Goal: Transaction & Acquisition: Purchase product/service

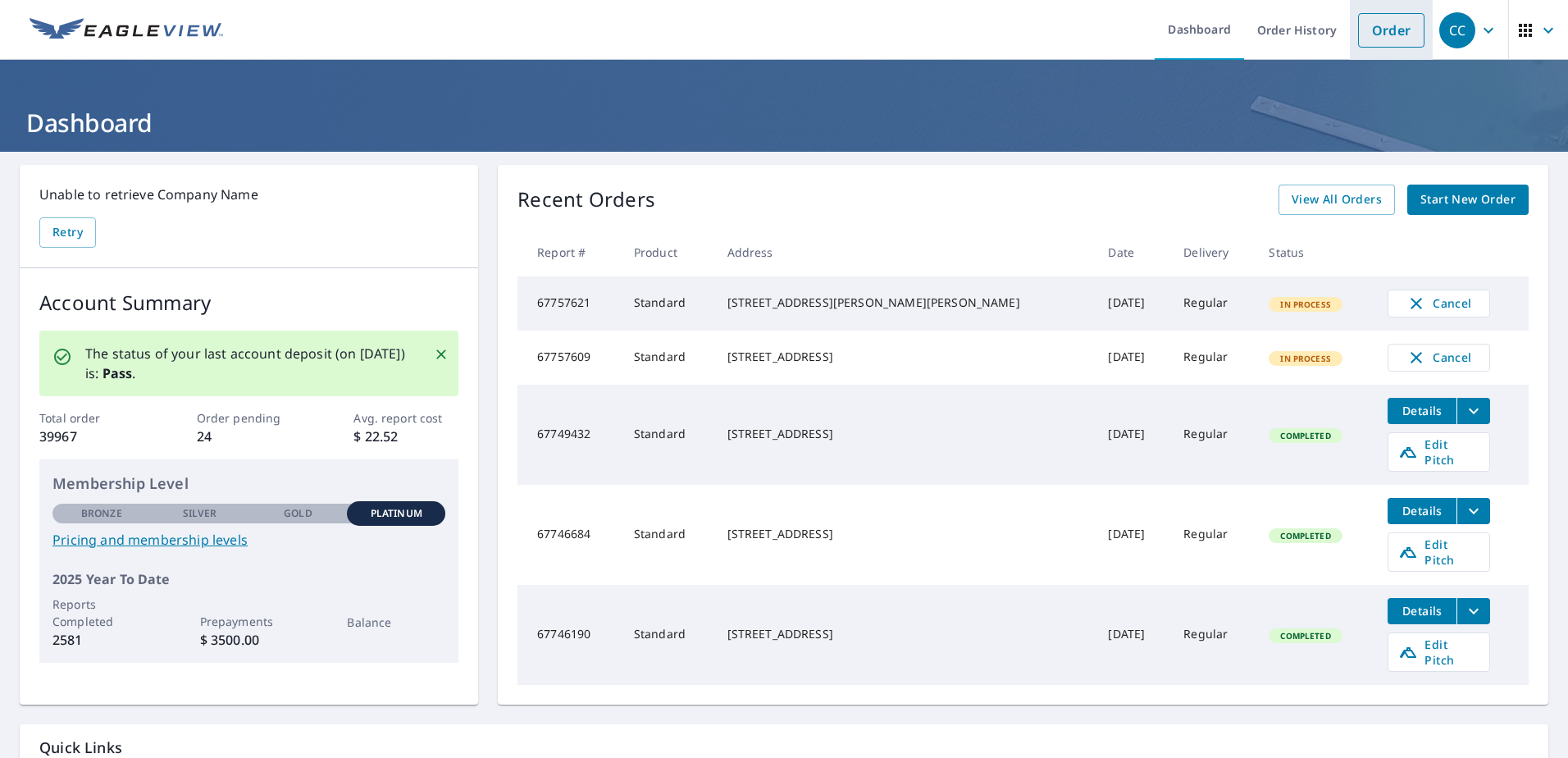
click at [1371, 42] on link "Order" at bounding box center [1391, 31] width 66 height 34
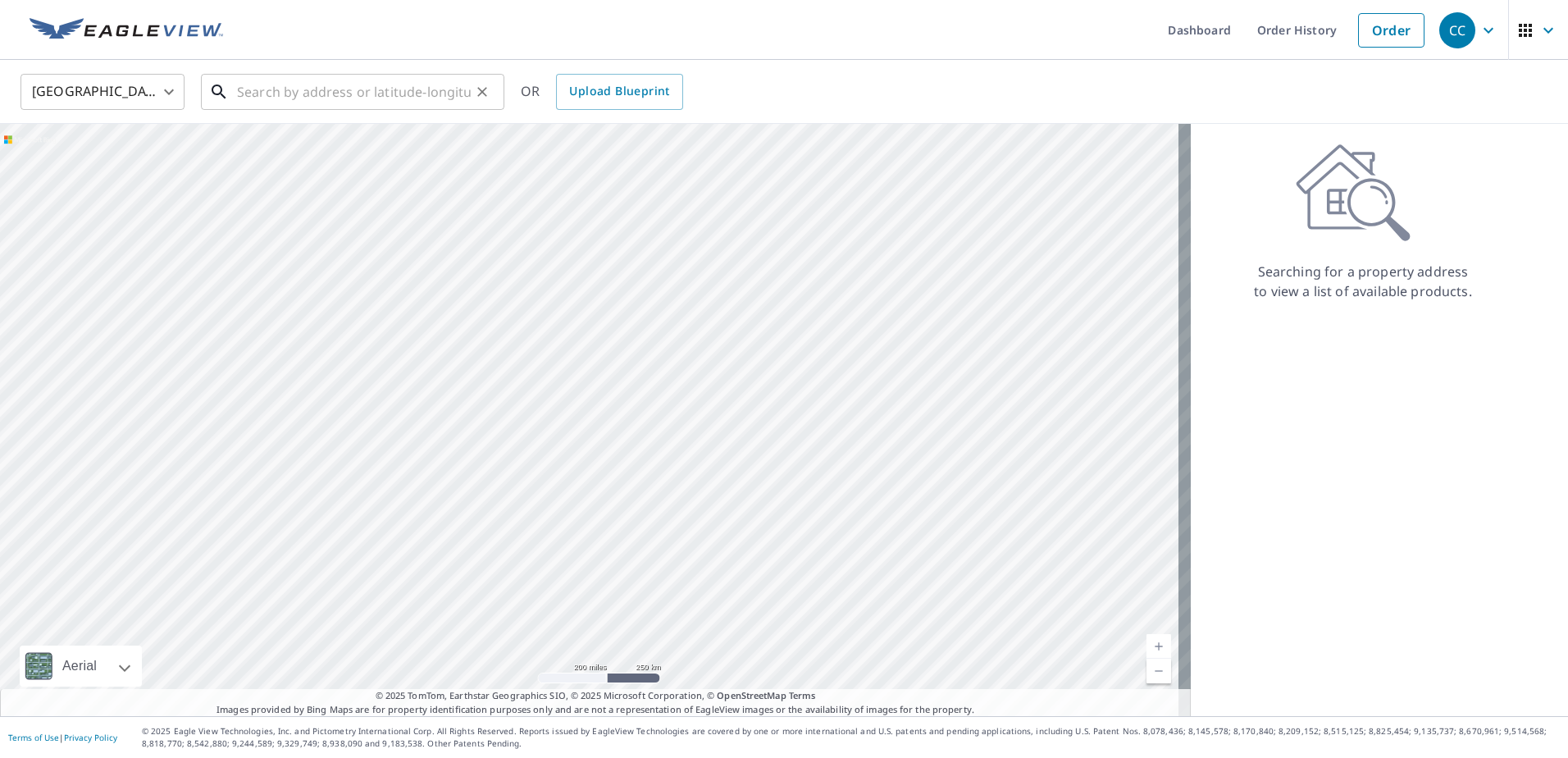
click at [384, 98] on input "text" at bounding box center [353, 92] width 234 height 46
paste input "[STREET_ADDRESS][PERSON_NAME]"
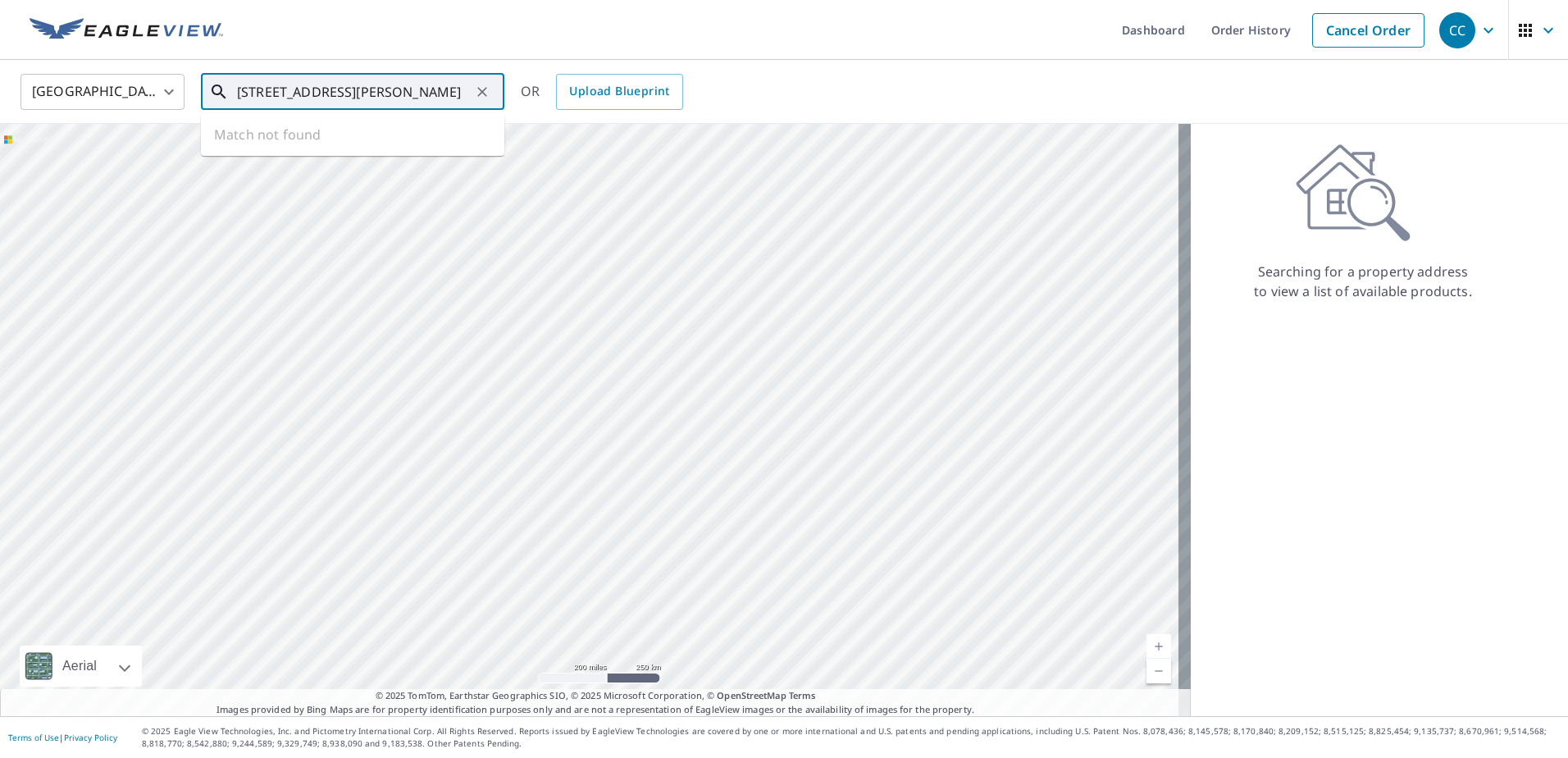
scroll to position [0, 36]
click at [371, 154] on p "[GEOGRAPHIC_DATA]" at bounding box center [362, 157] width 258 height 16
type input "[STREET_ADDRESS][PERSON_NAME]"
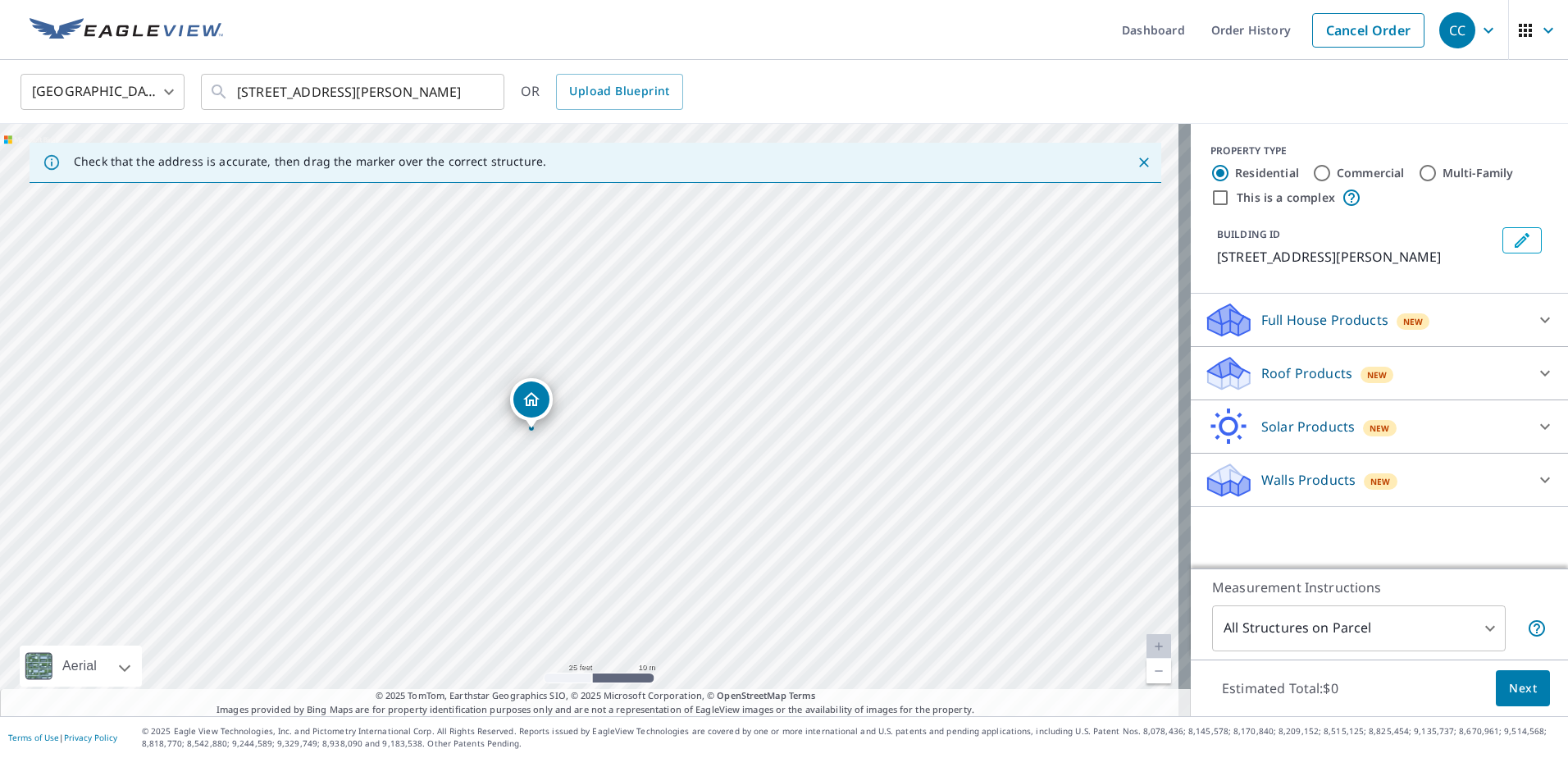
click at [1289, 371] on p "Roof Products" at bounding box center [1307, 373] width 91 height 20
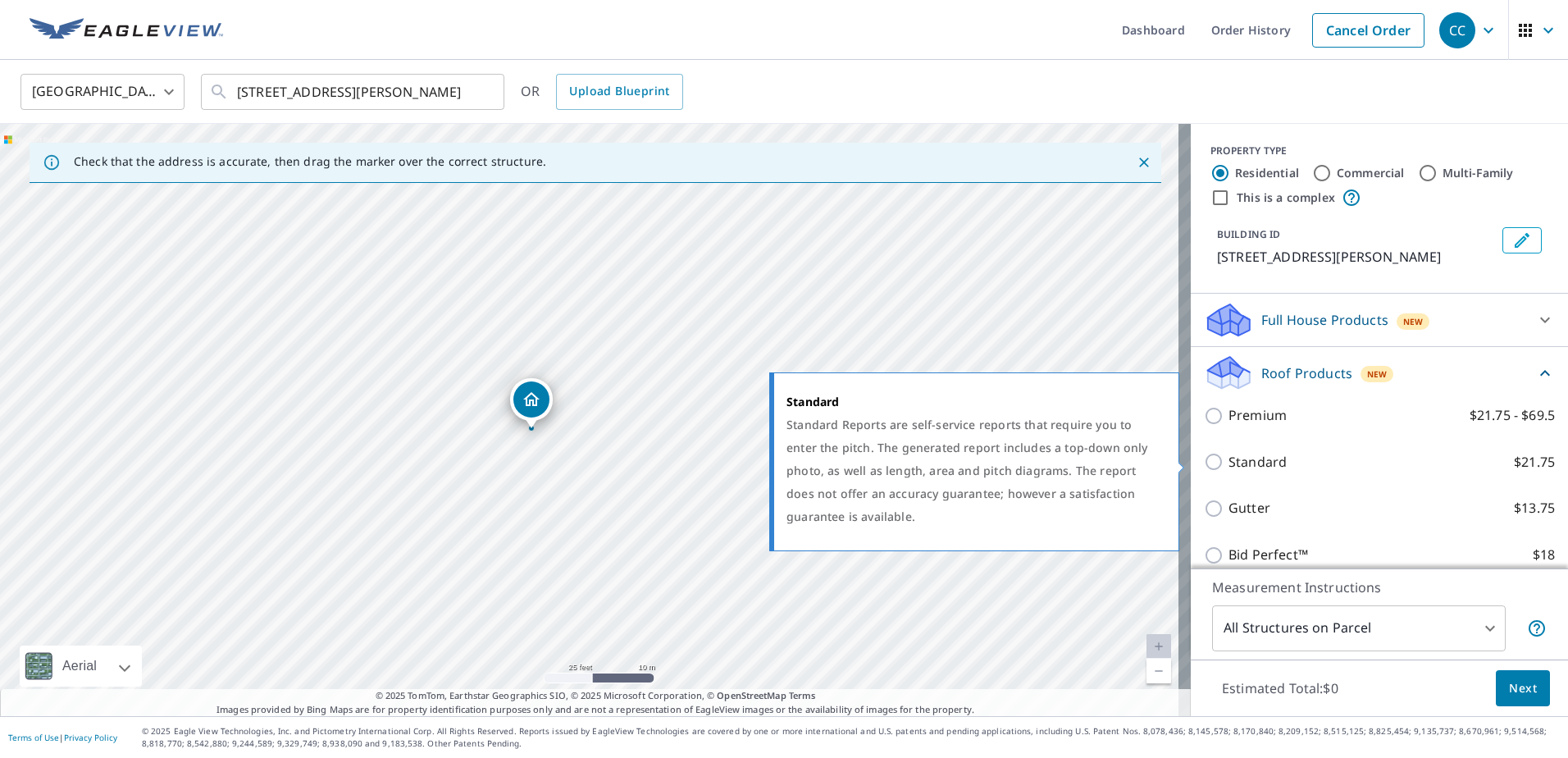
click at [1271, 461] on p "Standard" at bounding box center [1258, 462] width 58 height 20
click at [1229, 461] on input "Standard $21.75" at bounding box center [1216, 462] width 25 height 20
checkbox input "true"
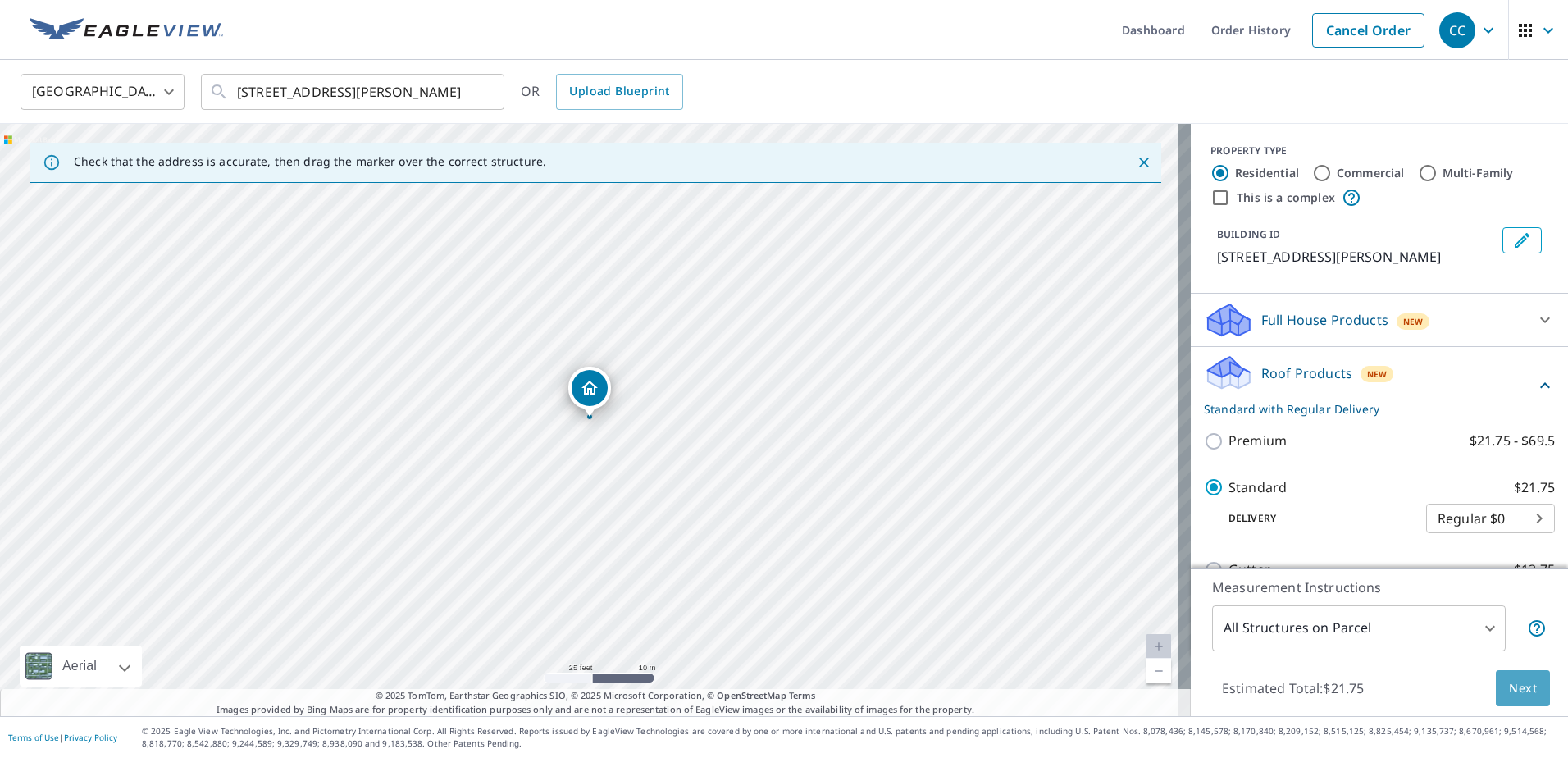
click at [1497, 676] on button "Next" at bounding box center [1523, 688] width 55 height 37
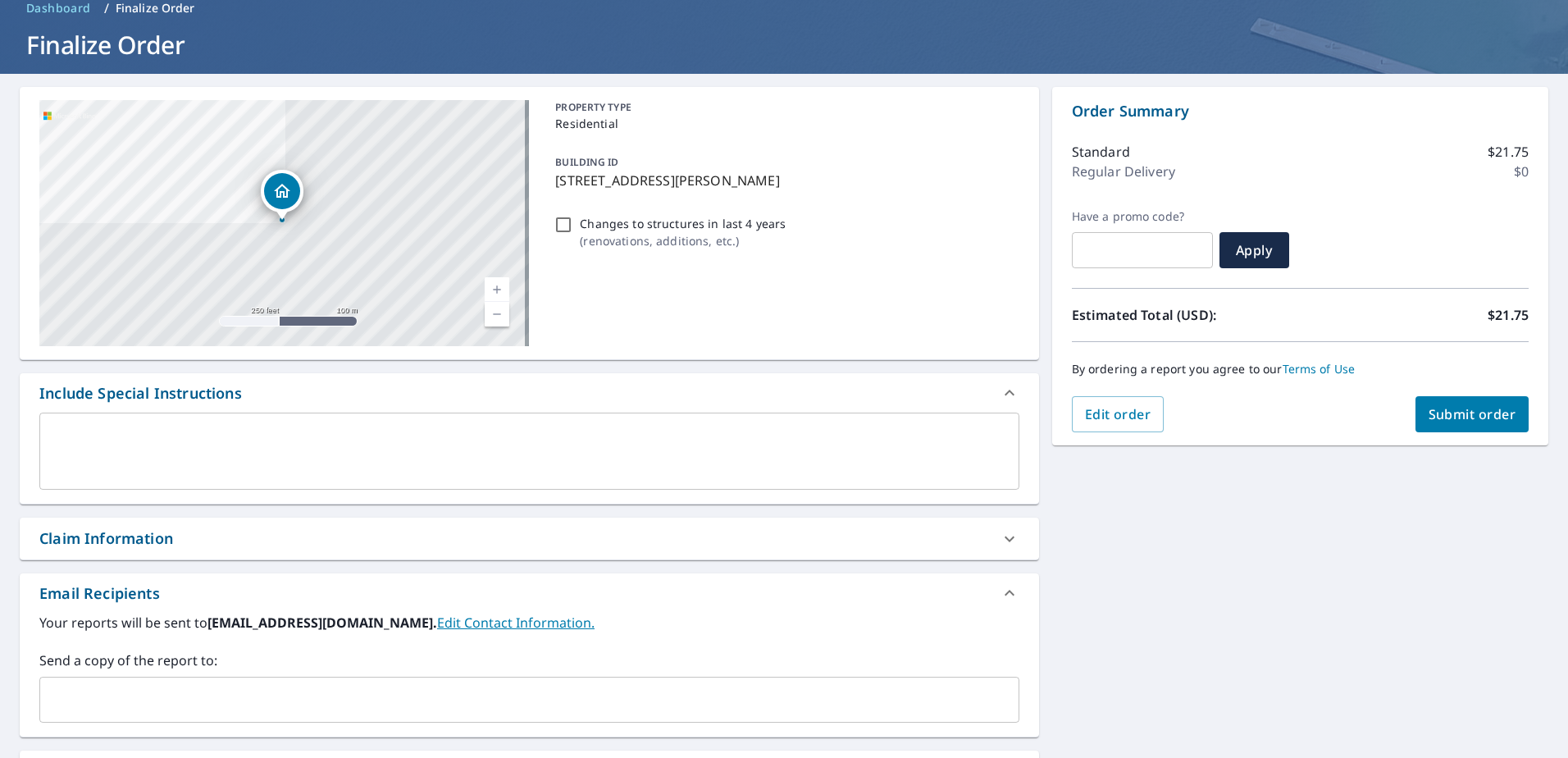
scroll to position [164, 0]
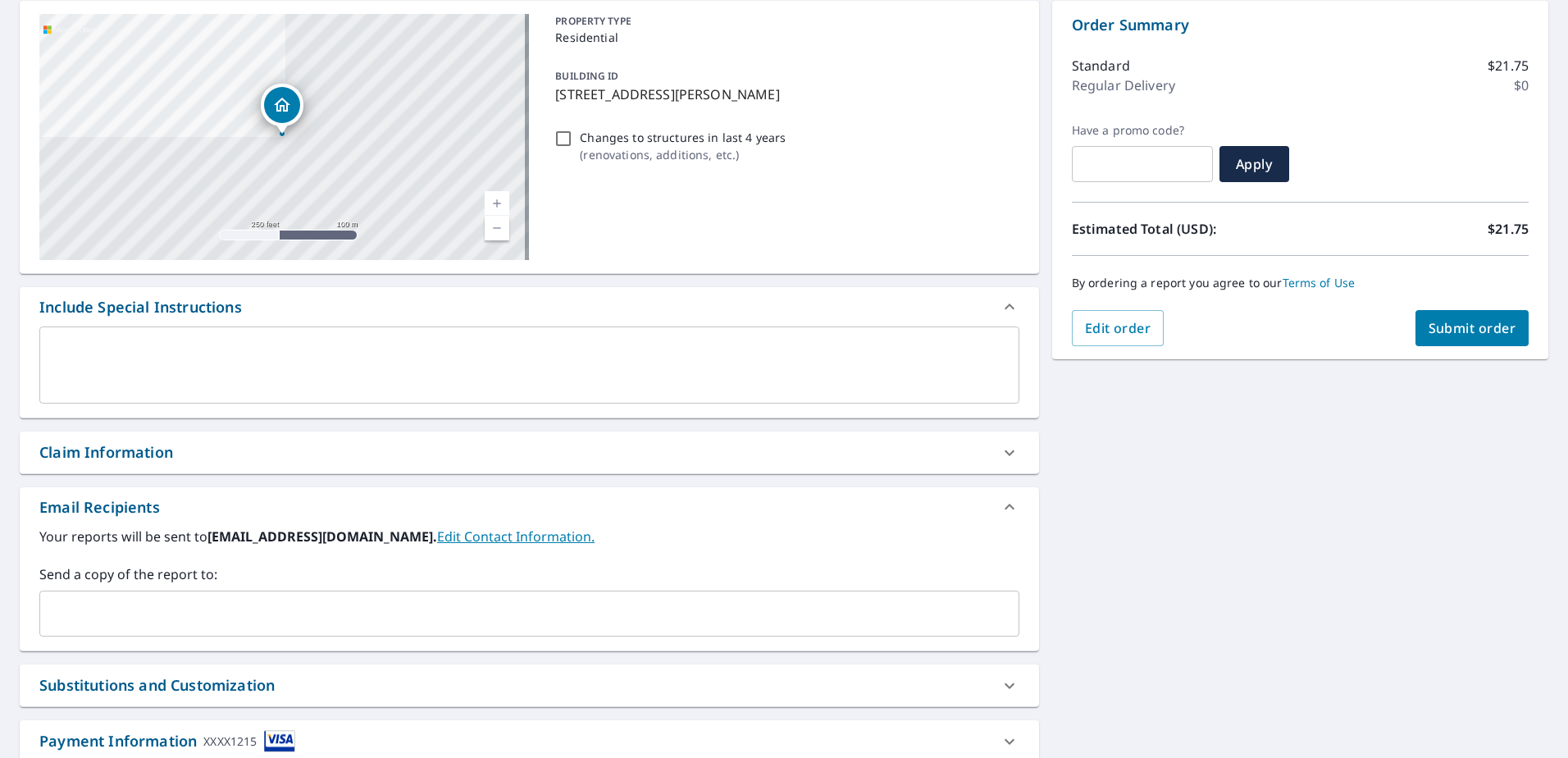
click at [211, 444] on div "Claim Information" at bounding box center [514, 452] width 950 height 22
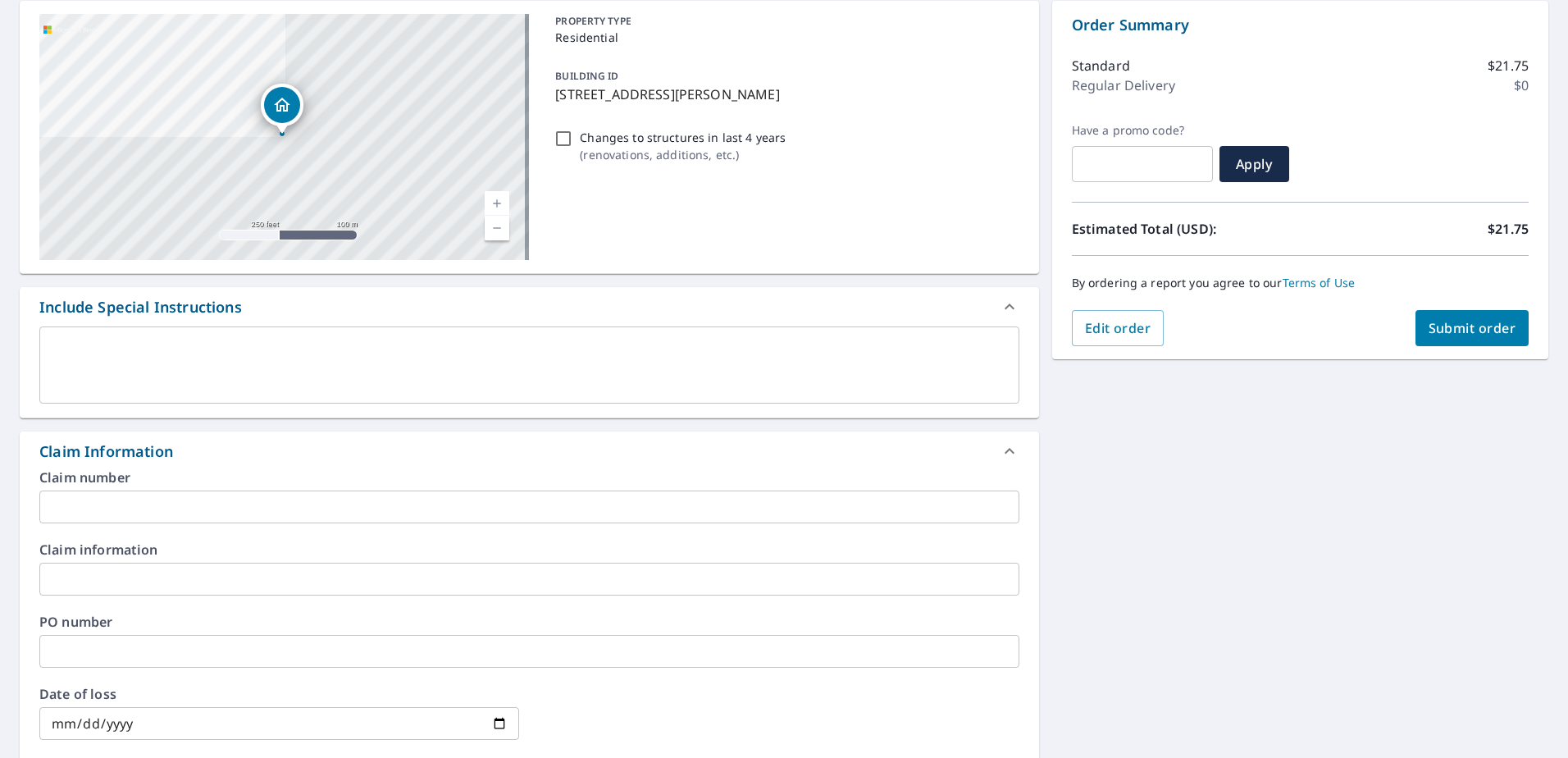
click at [153, 504] on input "text" at bounding box center [529, 507] width 980 height 33
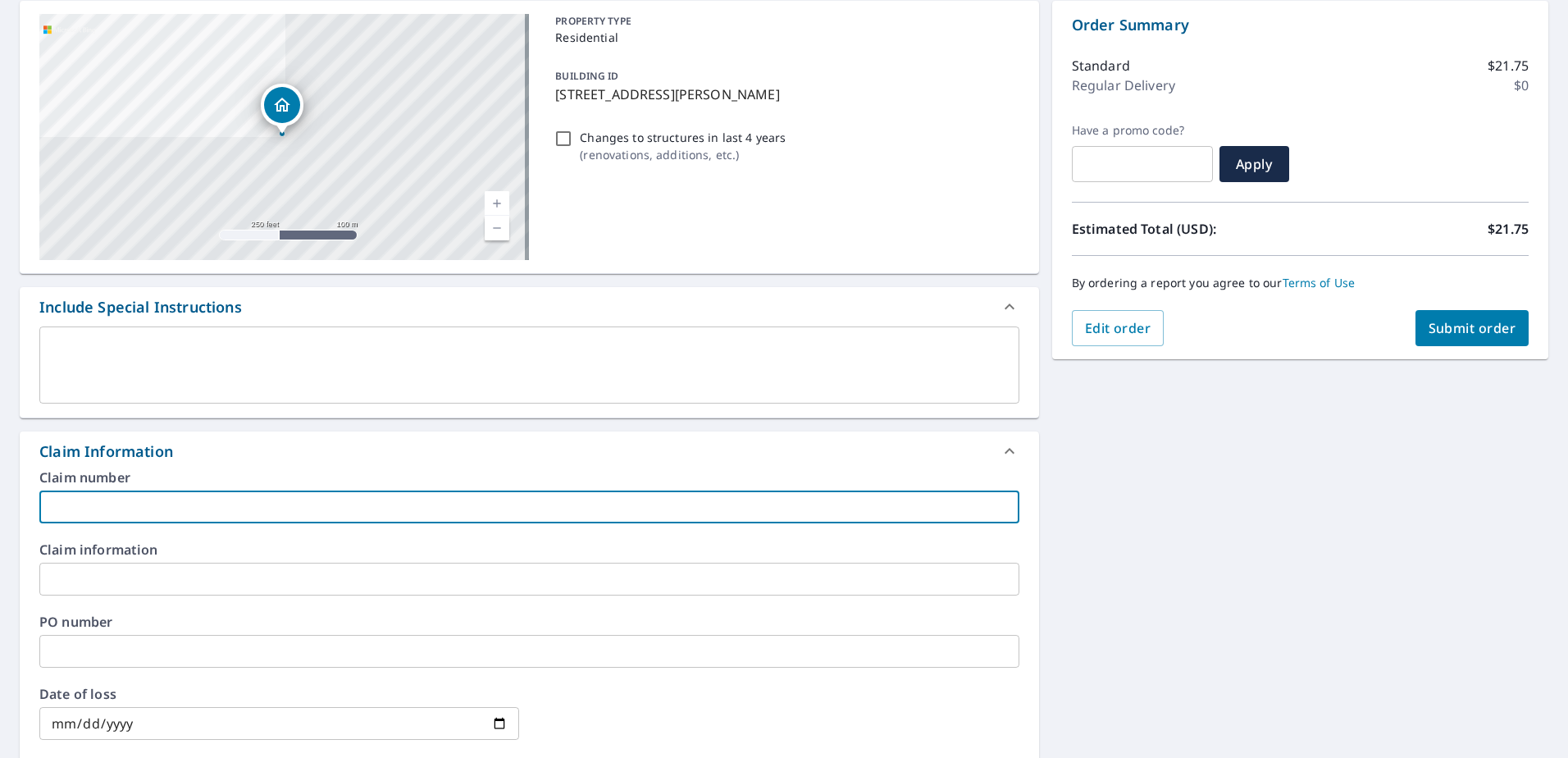
paste input "8155058"
click at [148, 515] on input "8155058" at bounding box center [529, 507] width 980 height 33
paste input "Hall residence"
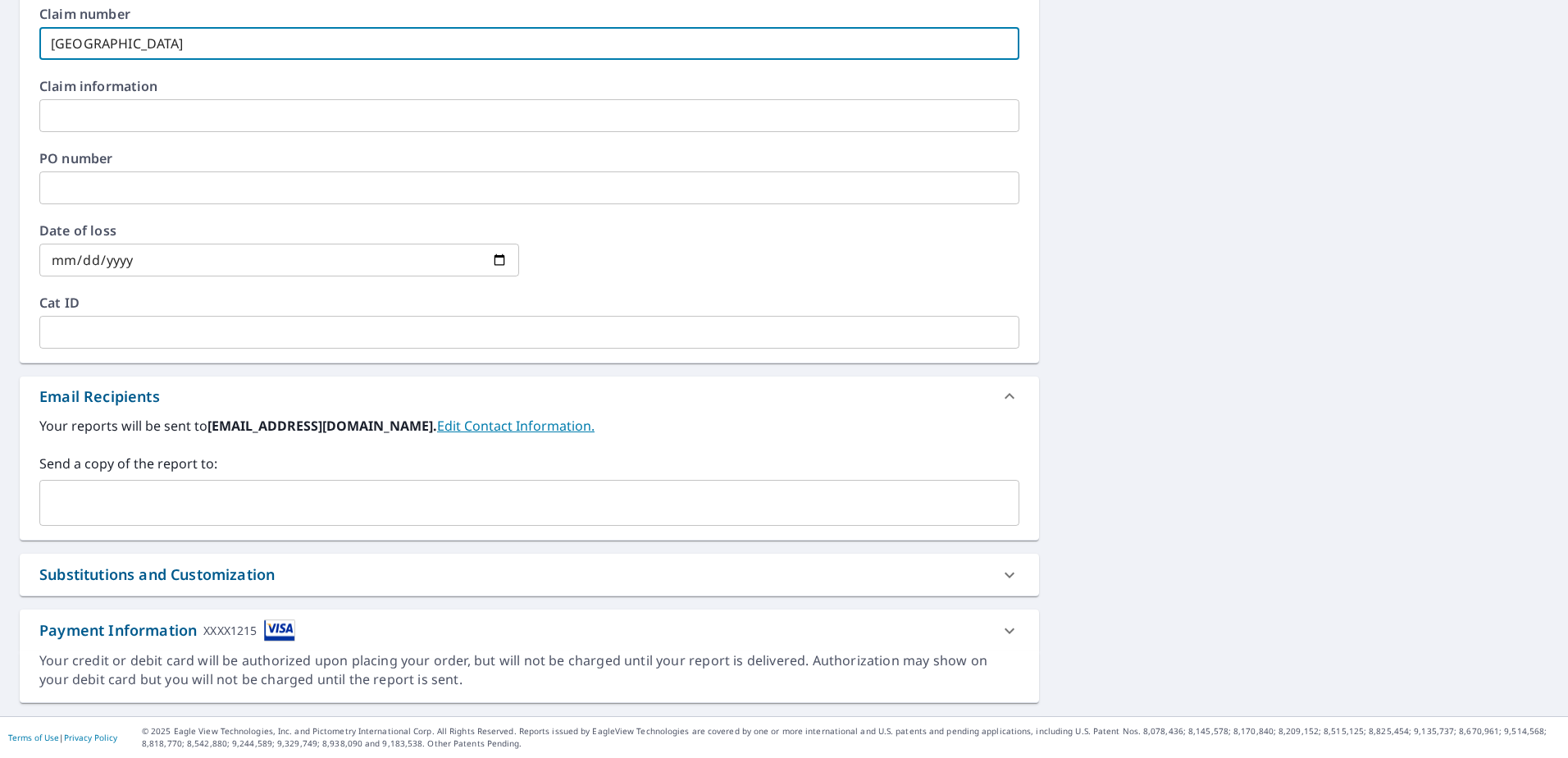
type input "[GEOGRAPHIC_DATA]"
click at [151, 509] on input "text" at bounding box center [517, 503] width 941 height 32
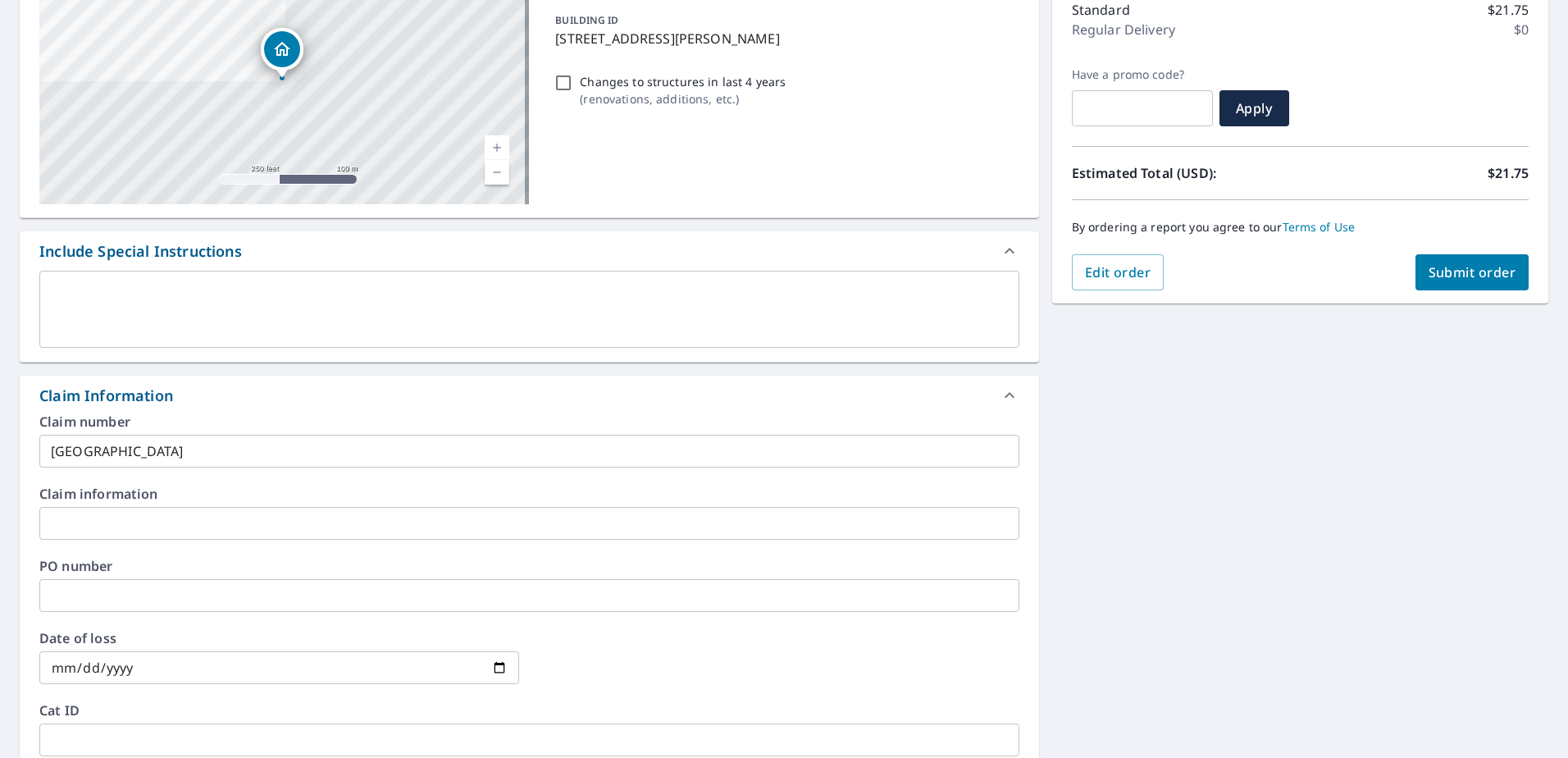
scroll to position [218, 0]
type input "[EMAIL_ADDRESS][DOMAIN_NAME]"
click at [1443, 293] on div "Order Summary Standard $21.75 Regular Delivery $0 Have a promo code? ​ Apply Es…" at bounding box center [1300, 126] width 496 height 358
click at [1442, 277] on span "Submit order" at bounding box center [1472, 274] width 88 height 18
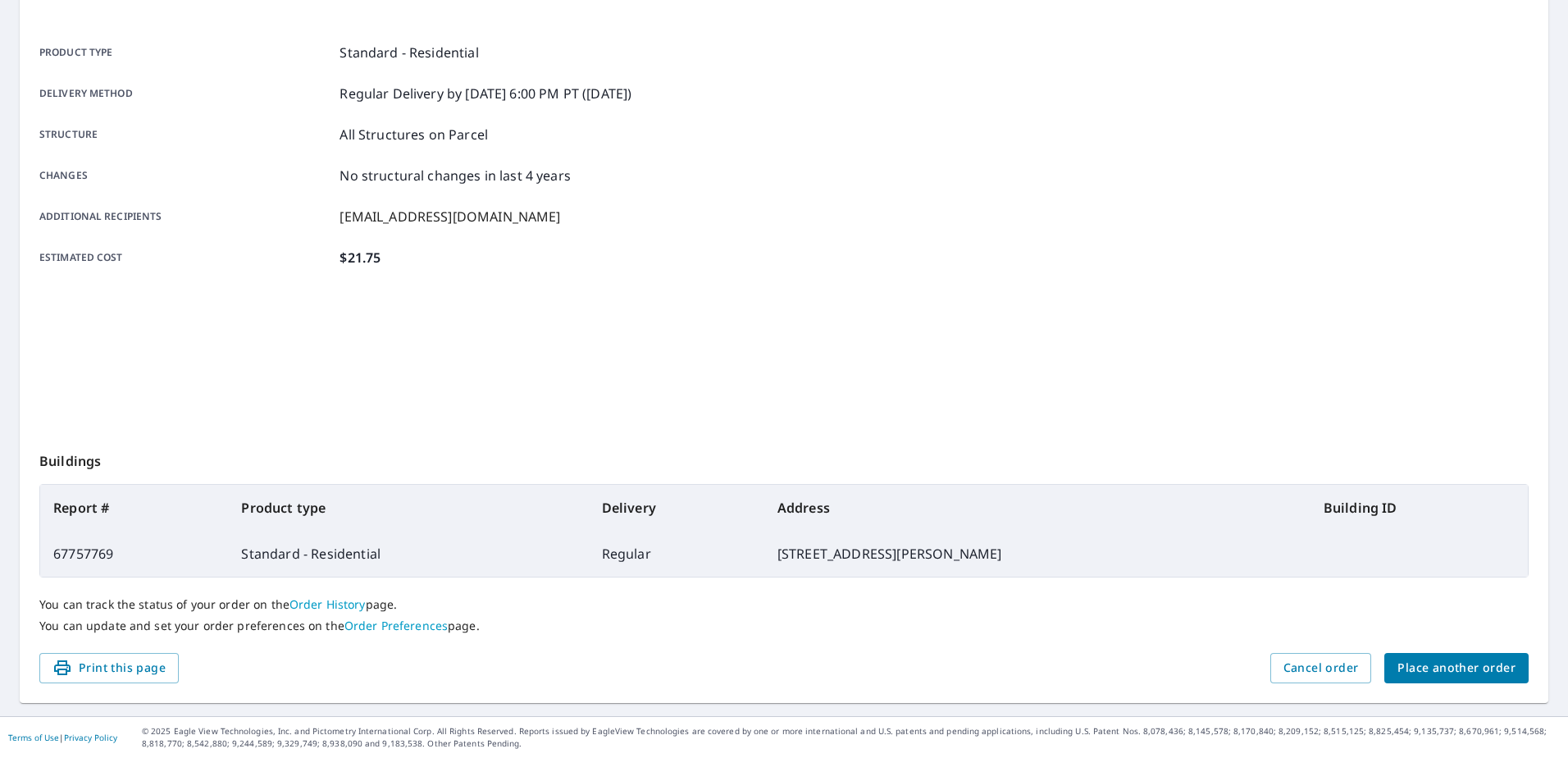
scroll to position [208, 0]
